Goal: Transaction & Acquisition: Book appointment/travel/reservation

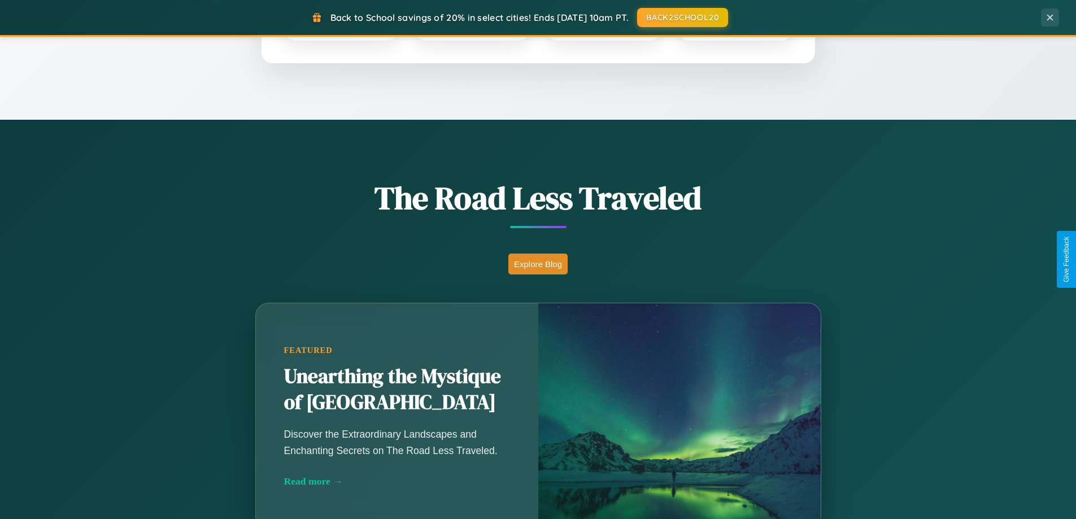
scroll to position [777, 0]
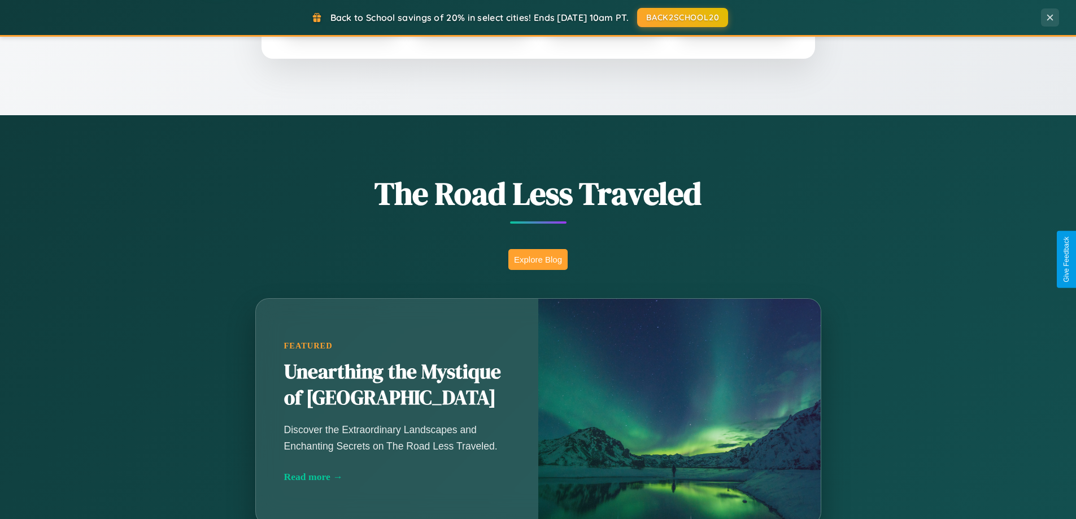
click at [538, 259] on button "Explore Blog" at bounding box center [537, 259] width 59 height 21
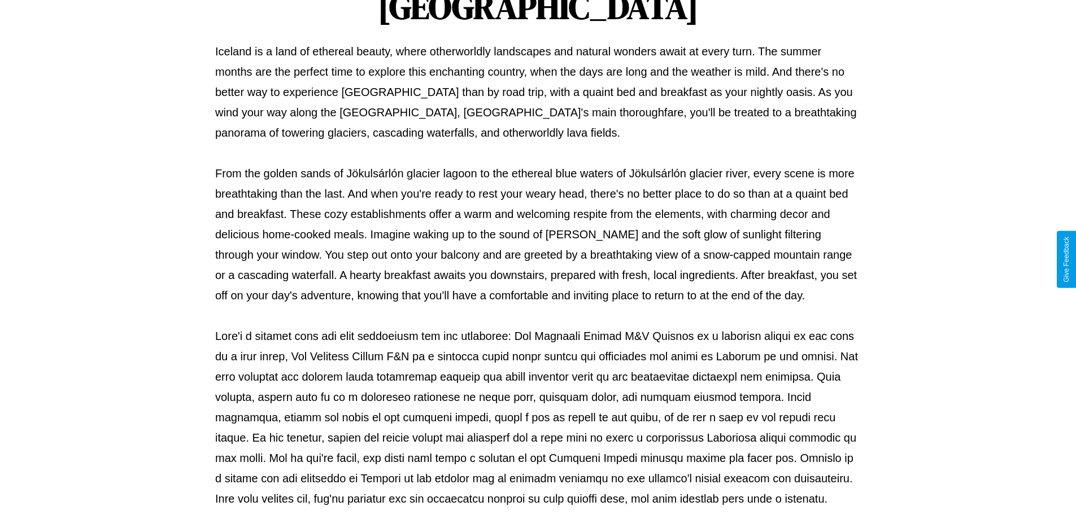
scroll to position [365, 0]
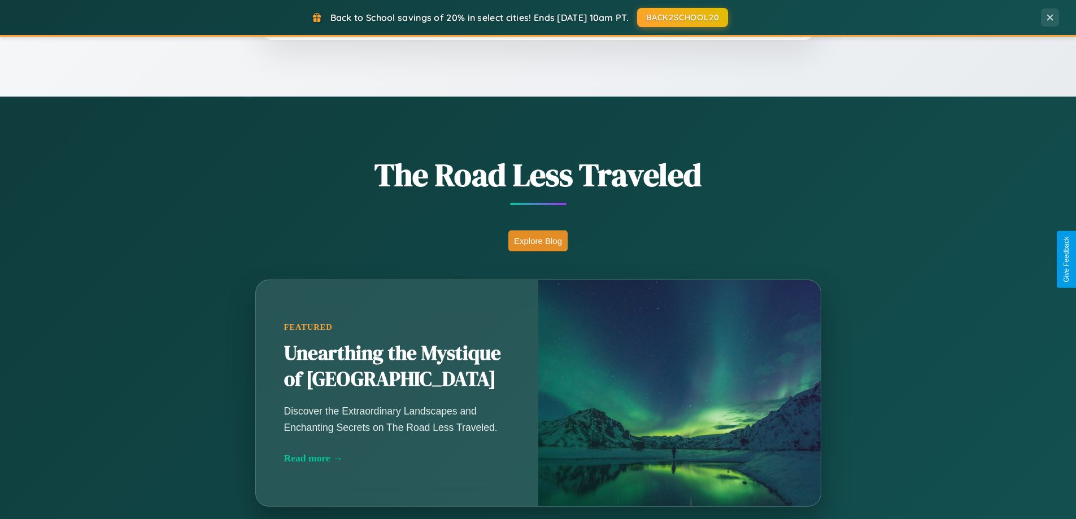
scroll to position [1815, 0]
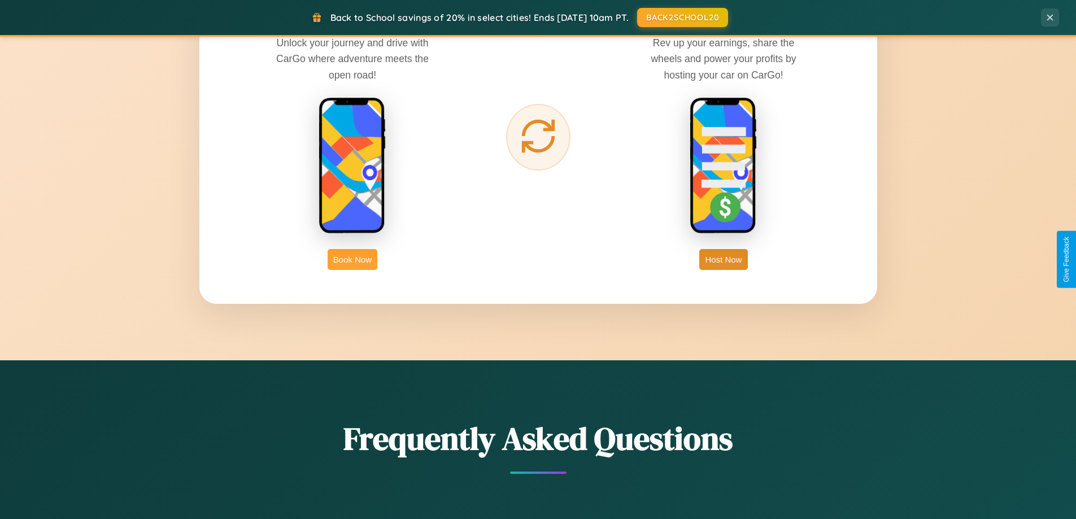
click at [352, 259] on button "Book Now" at bounding box center [353, 259] width 50 height 21
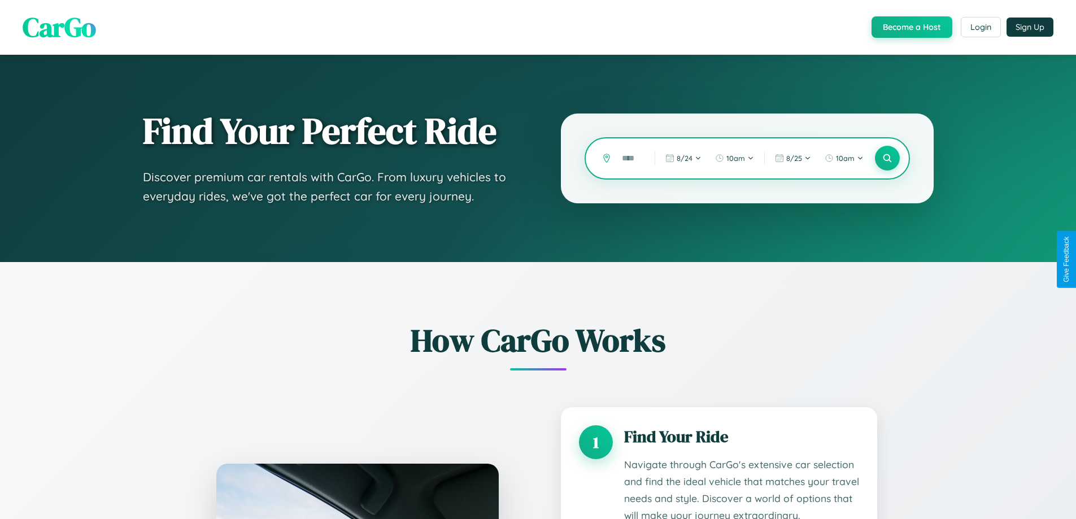
click at [630, 158] on input "text" at bounding box center [629, 159] width 27 height 20
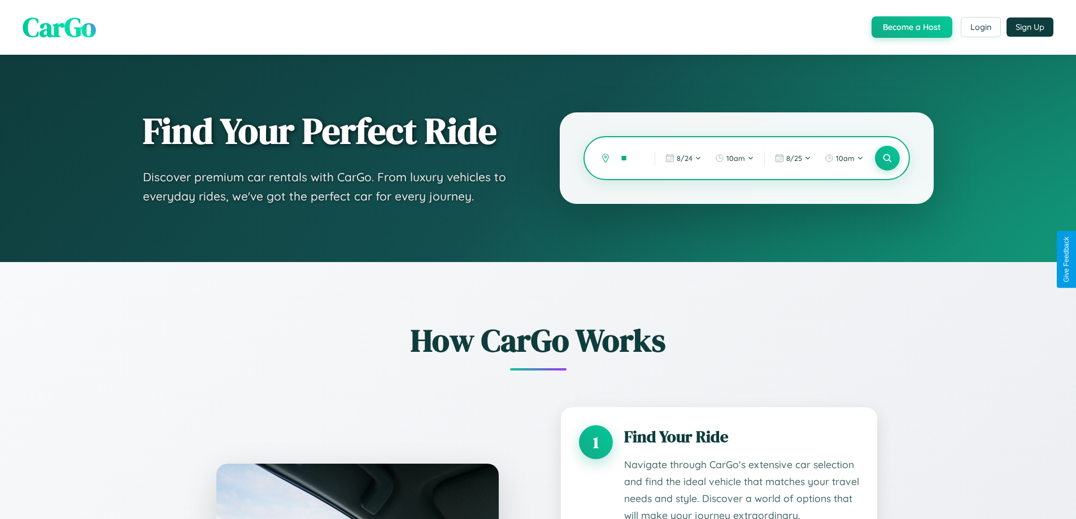
type input "*"
type input "*****"
click at [887, 158] on icon at bounding box center [887, 158] width 11 height 11
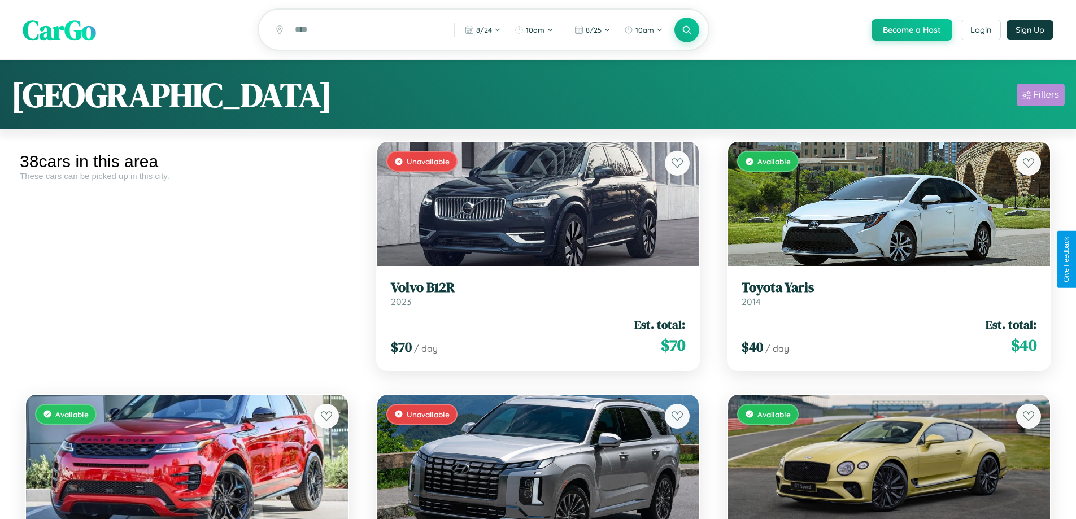
click at [1040, 97] on div "Filters" at bounding box center [1046, 94] width 26 height 11
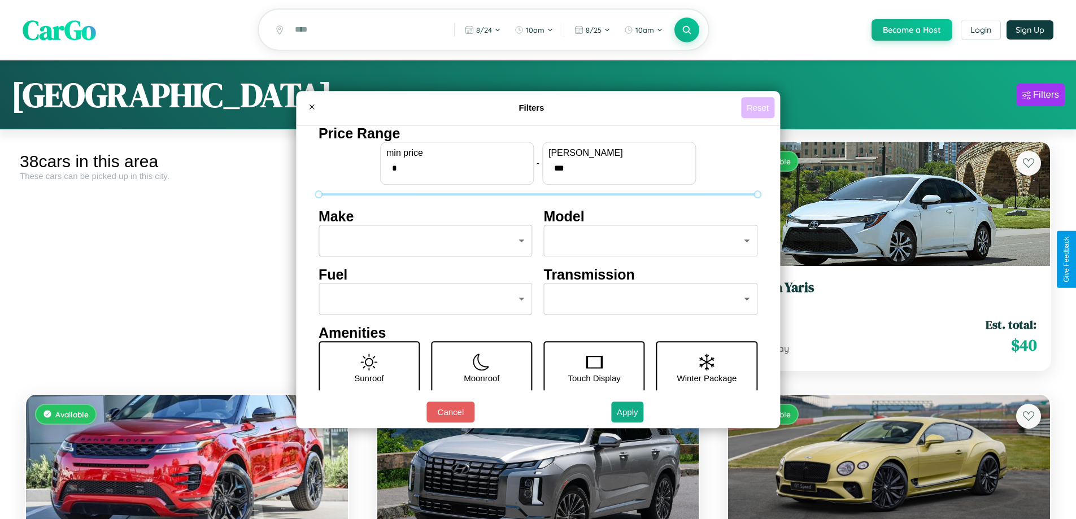
click at [759, 107] on button "Reset" at bounding box center [757, 107] width 33 height 21
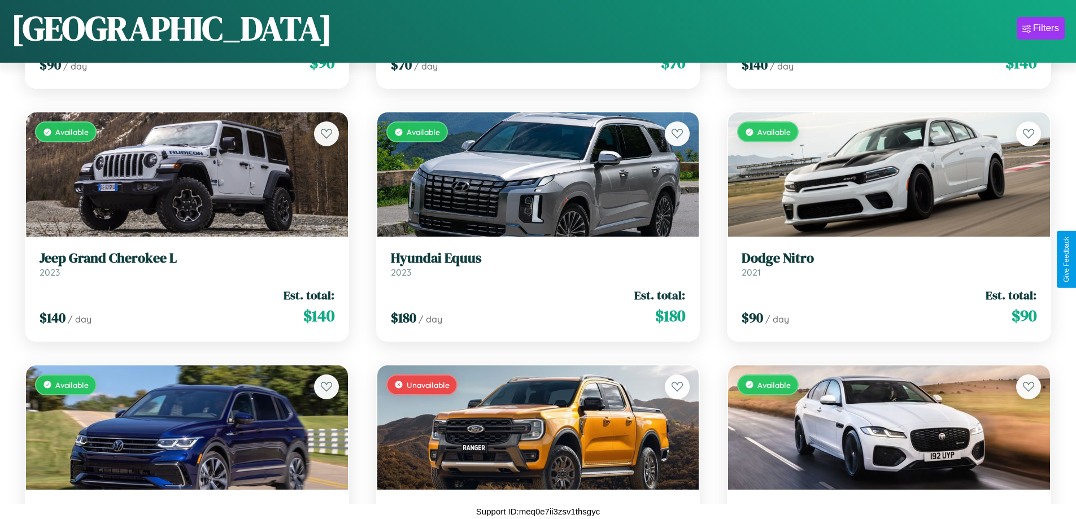
scroll to position [2869, 0]
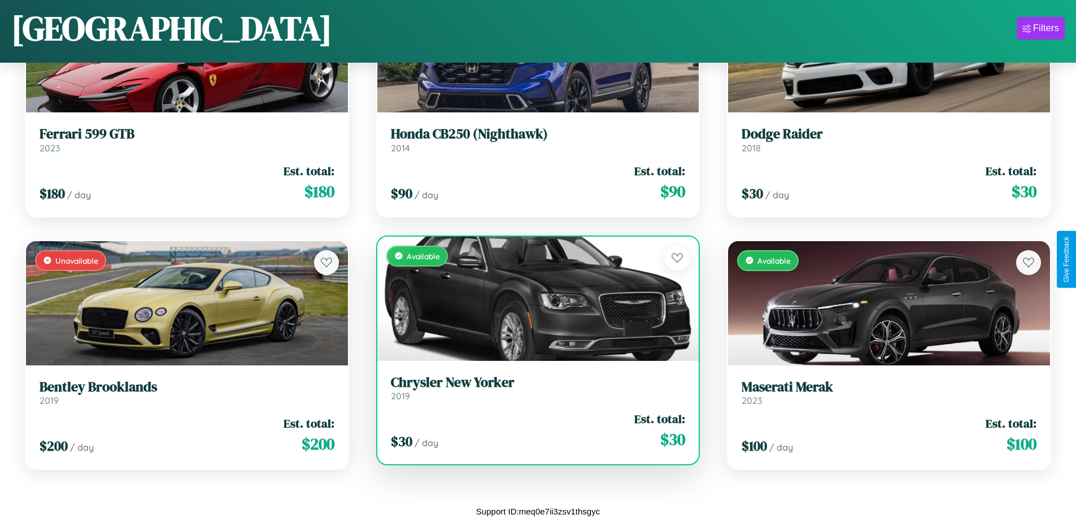
click at [533, 390] on link "Chrysler New Yorker 2019" at bounding box center [538, 388] width 295 height 28
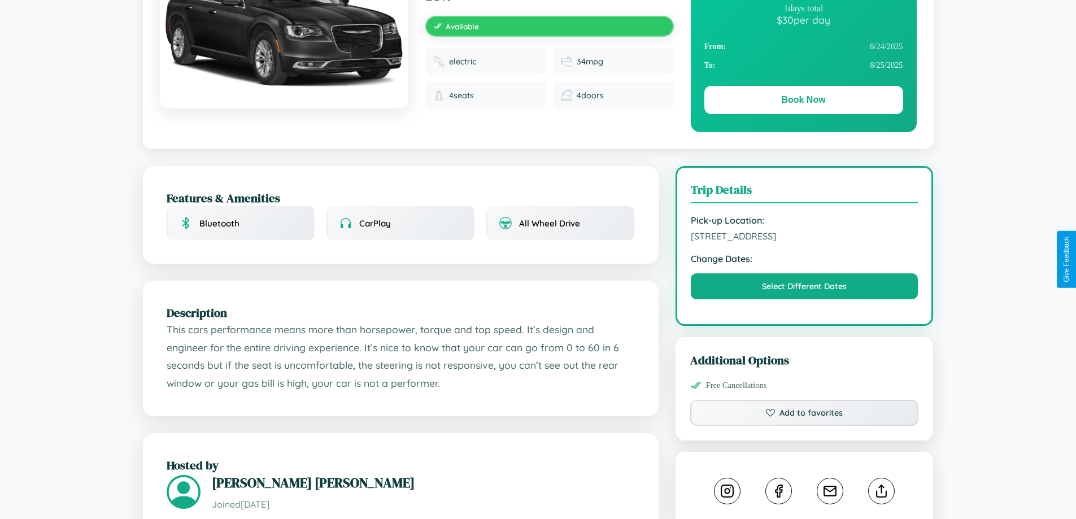
scroll to position [293, 0]
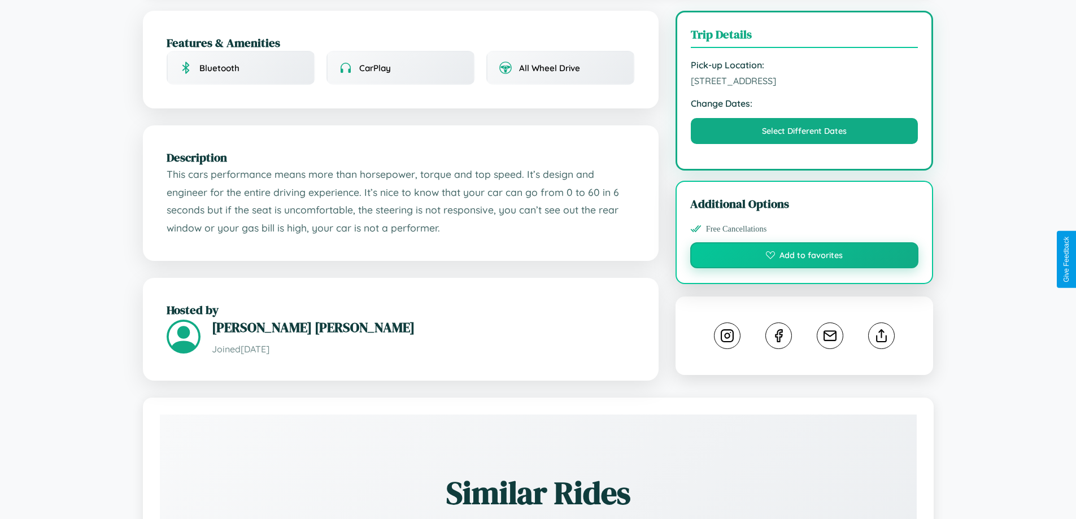
click at [804, 259] on button "Add to favorites" at bounding box center [804, 255] width 229 height 26
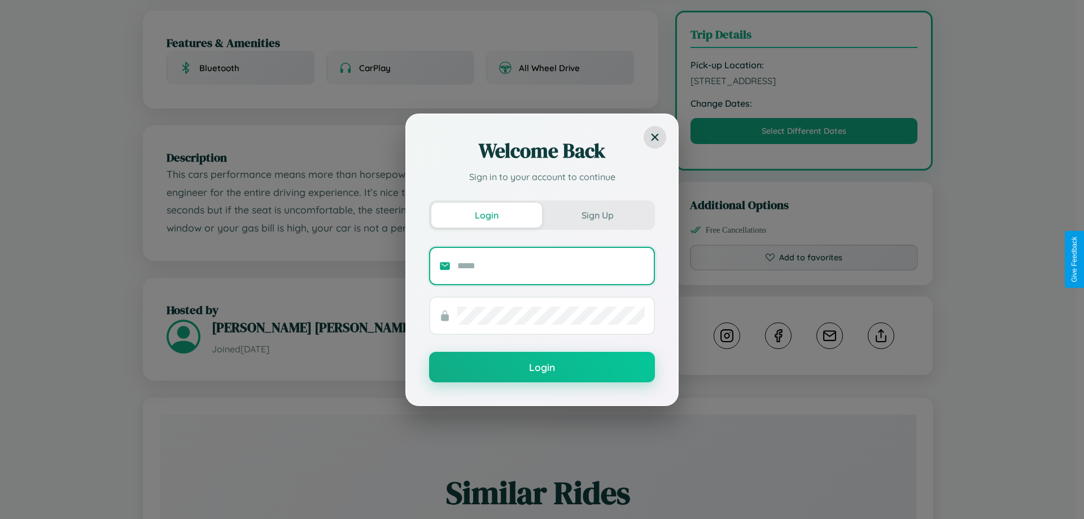
click at [551, 265] on input "text" at bounding box center [550, 266] width 187 height 18
type input "**********"
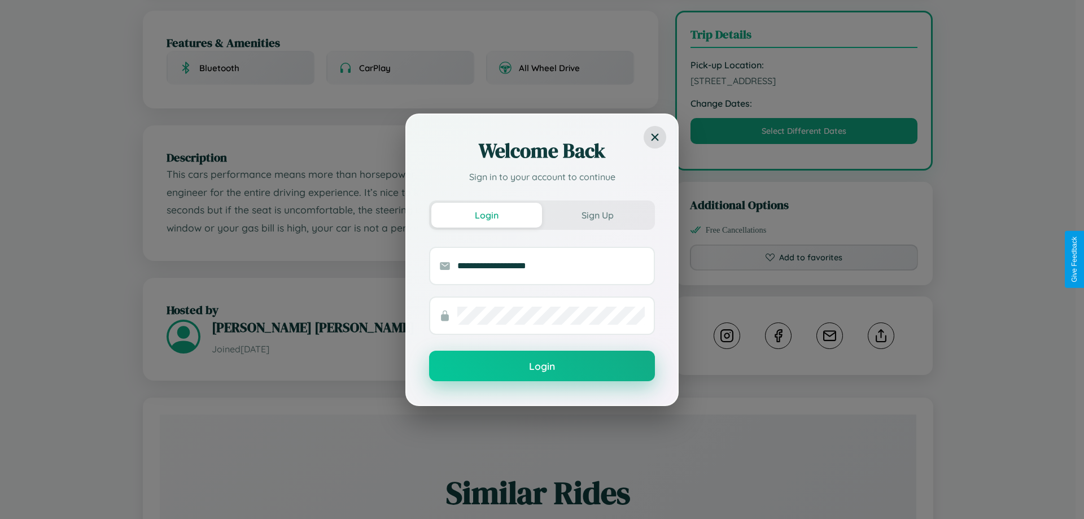
click at [542, 367] on button "Login" at bounding box center [542, 366] width 226 height 30
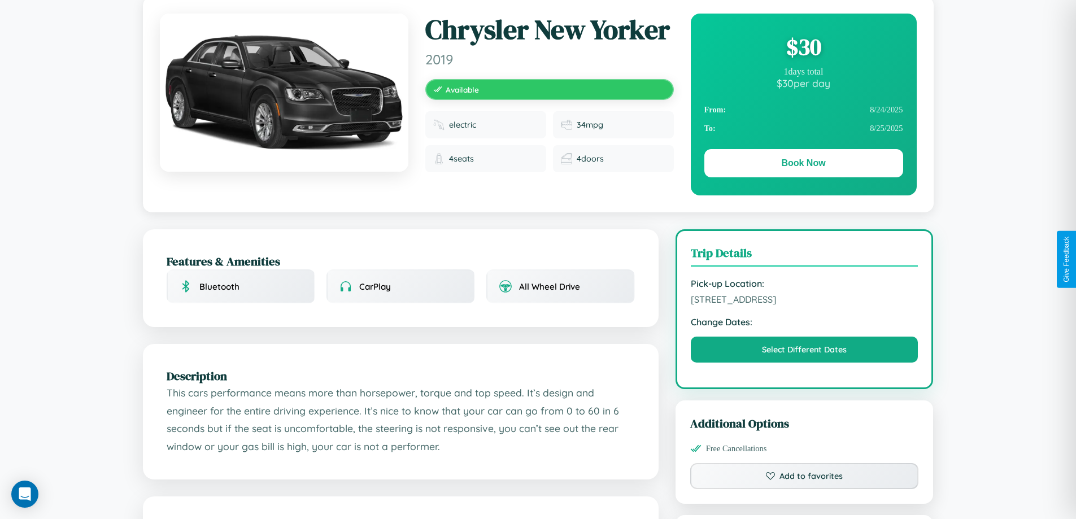
scroll to position [0, 0]
